Goal: Transaction & Acquisition: Purchase product/service

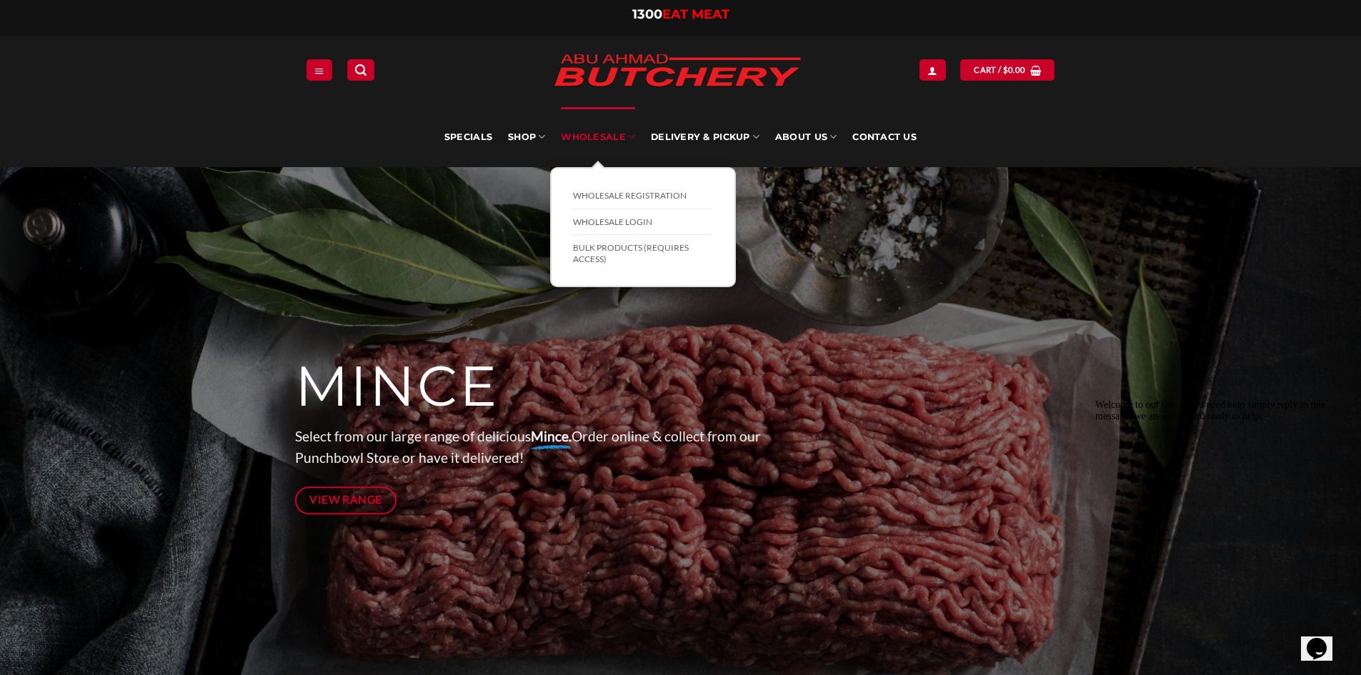
click at [567, 130] on link "Wholesale" at bounding box center [598, 137] width 74 height 60
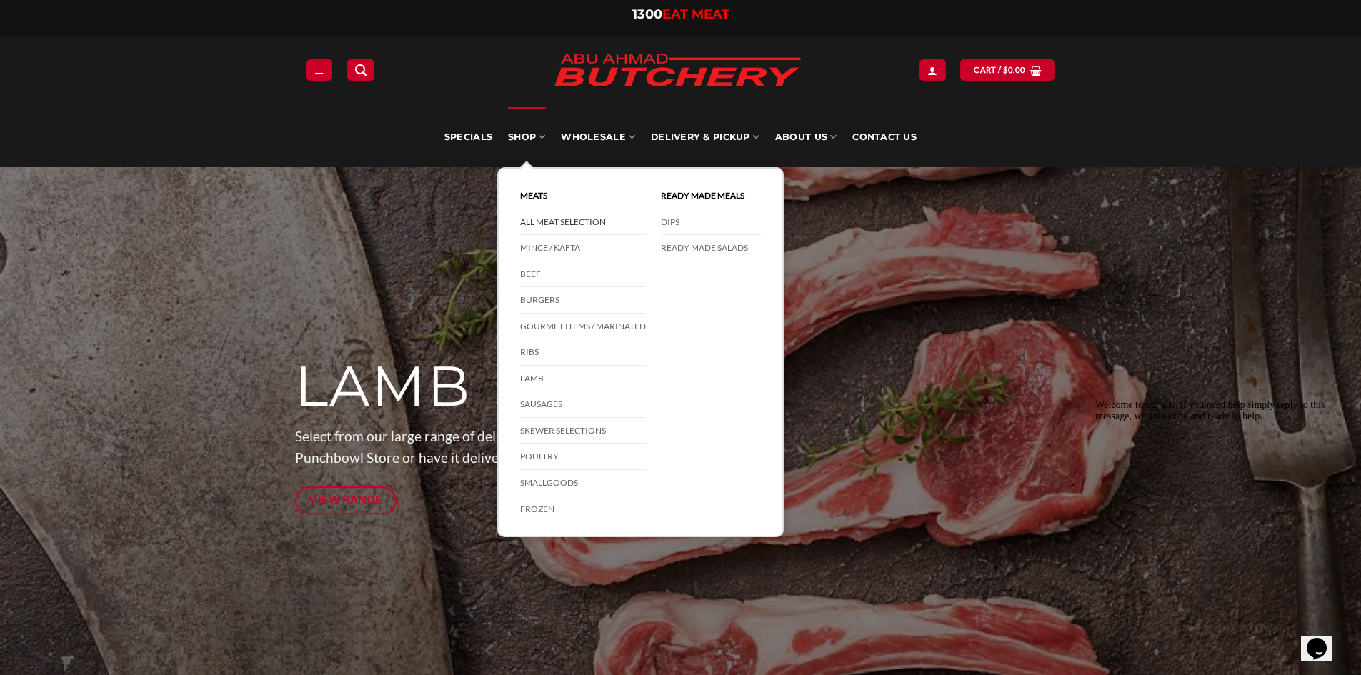
click at [565, 223] on link "All Meat Selection" at bounding box center [583, 222] width 126 height 26
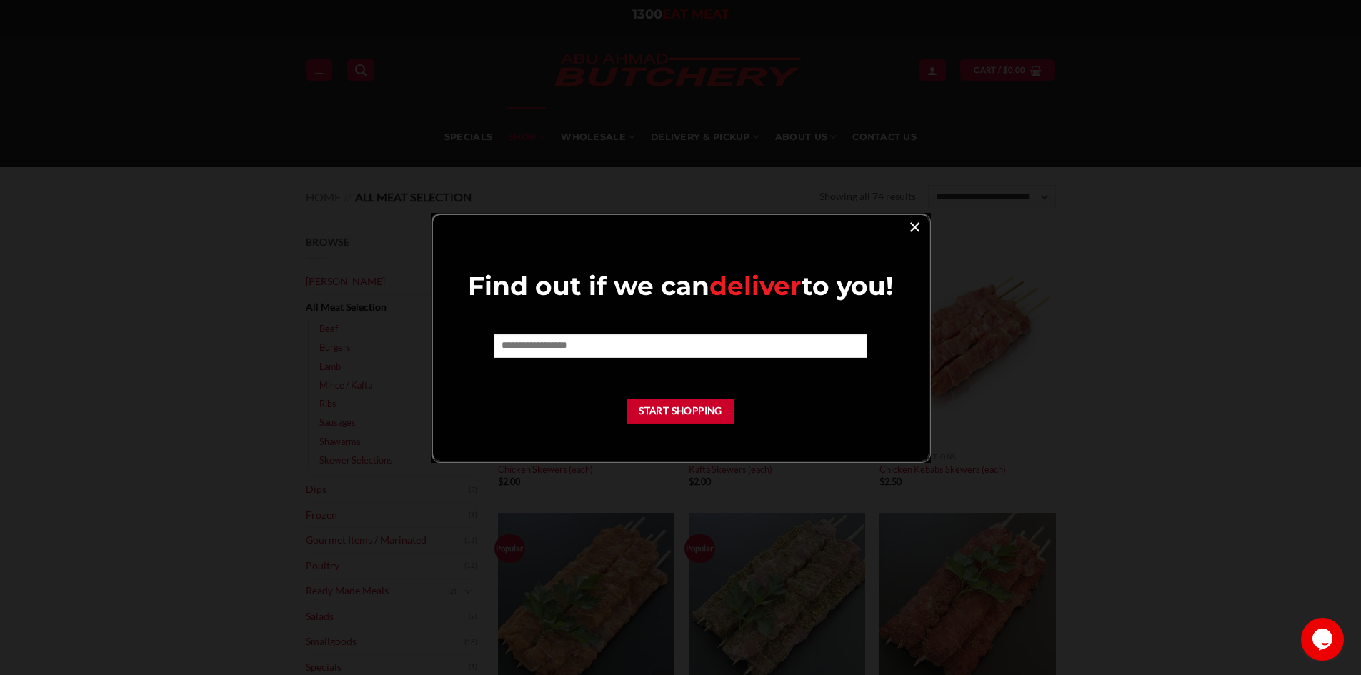
click at [923, 229] on link "×" at bounding box center [915, 226] width 21 height 19
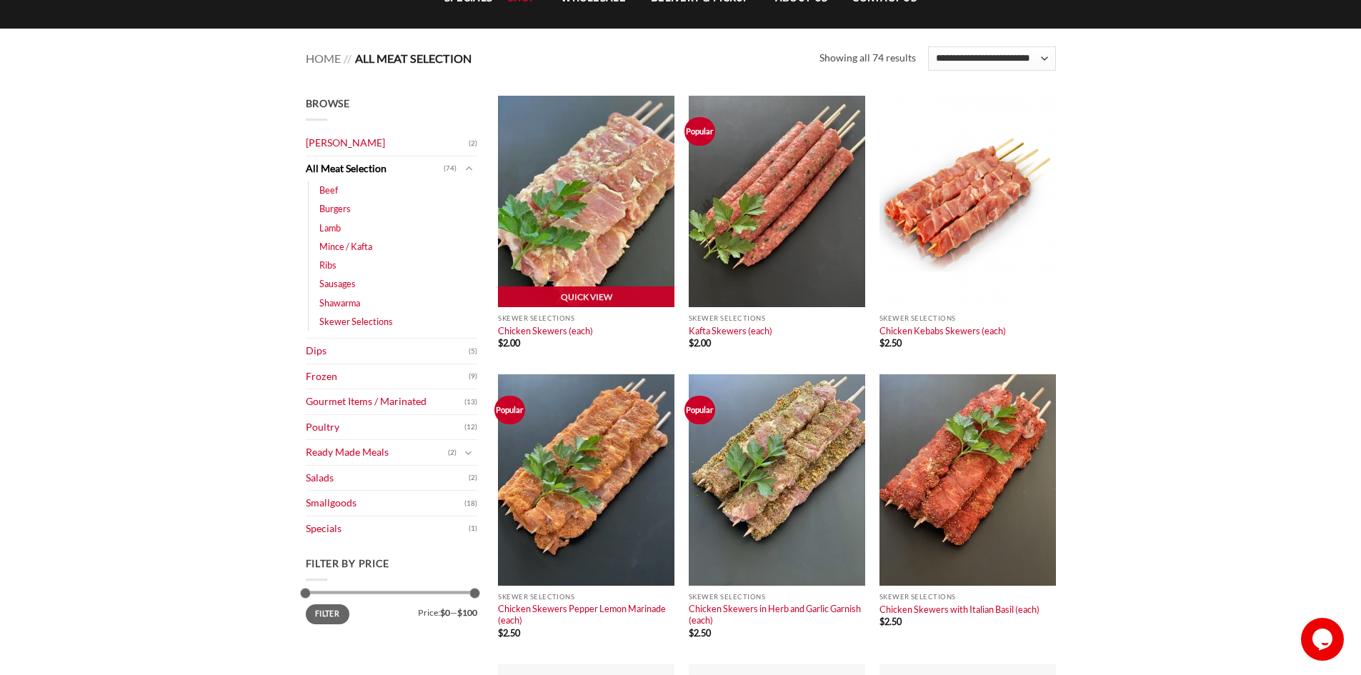
scroll to position [143, 0]
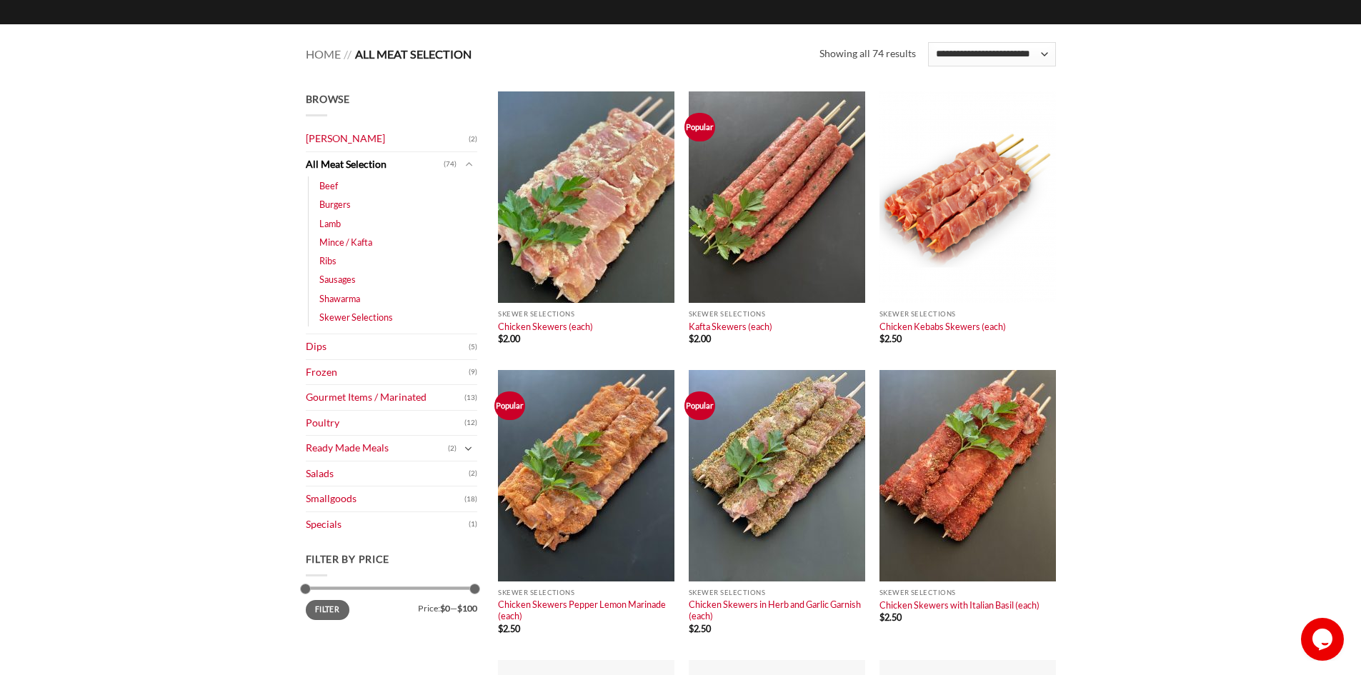
click at [464, 447] on icon "Toggle" at bounding box center [468, 449] width 8 height 14
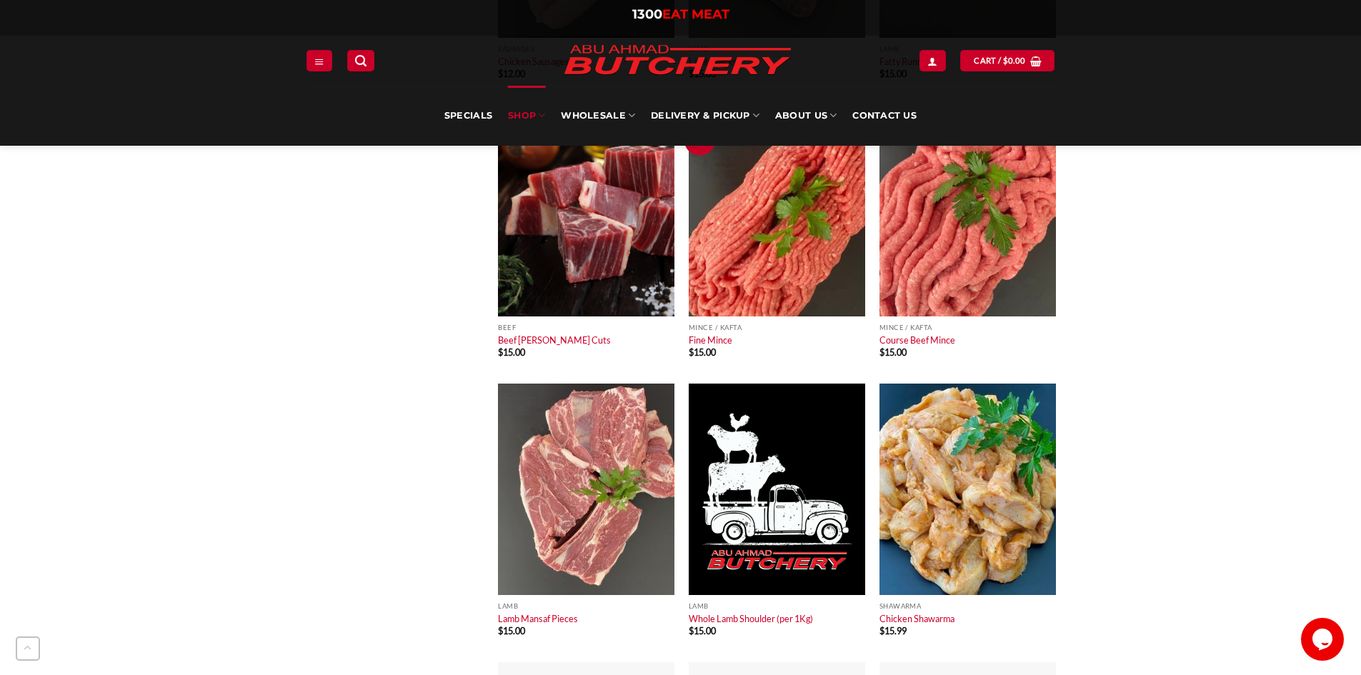
scroll to position [1286, 0]
